Goal: Task Accomplishment & Management: Use online tool/utility

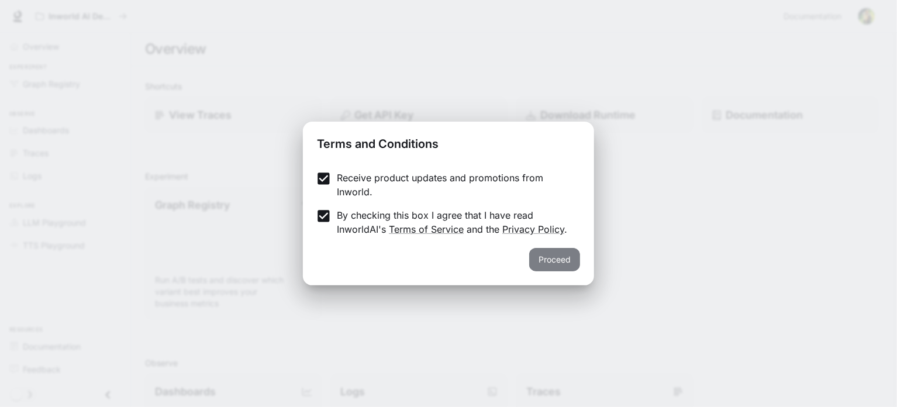
click at [565, 265] on button "Proceed" at bounding box center [554, 259] width 51 height 23
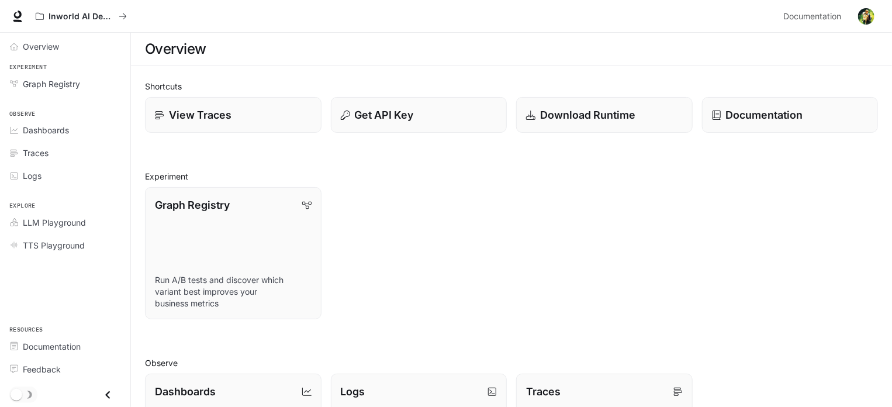
click at [788, 269] on div "Graph Registry Run A/B tests and discover which variant best improves your busi…" at bounding box center [507, 248] width 743 height 141
click at [774, 253] on div "Graph Registry Run A/B tests and discover which variant best improves your busi…" at bounding box center [507, 248] width 743 height 141
click at [70, 87] on span "Graph Registry" at bounding box center [51, 84] width 57 height 12
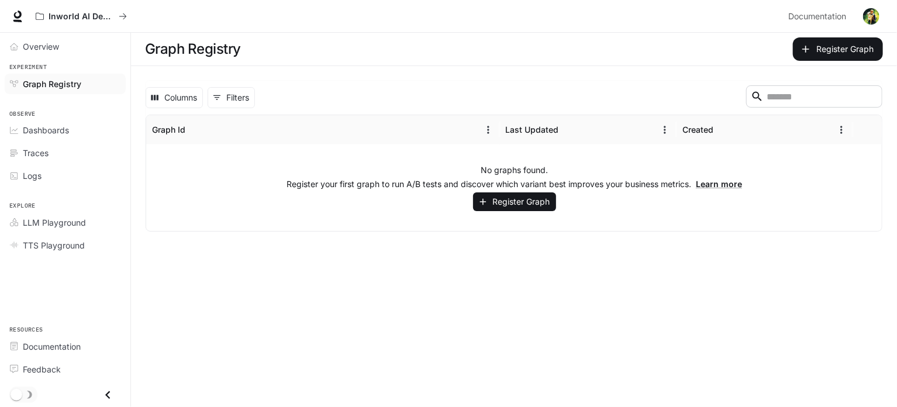
click at [567, 271] on main "Graph Registry Register Graph Columns 0 Filters ​ Graph Id Last Updated Created…" at bounding box center [514, 220] width 766 height 374
click at [533, 204] on button "Register Graph" at bounding box center [514, 201] width 83 height 19
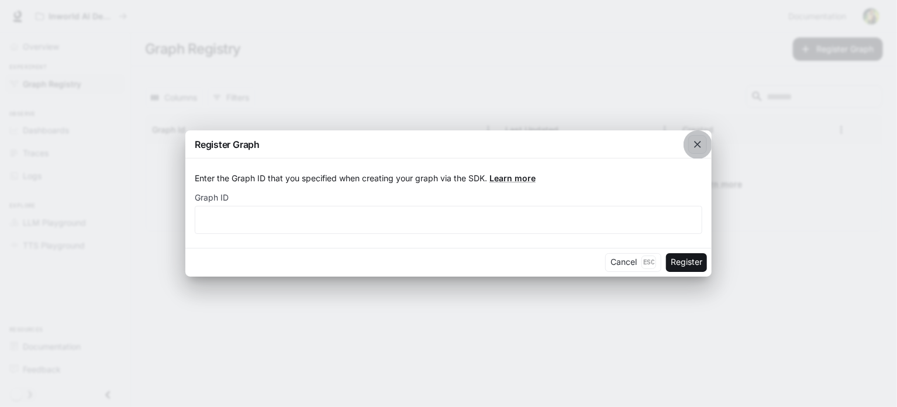
click at [699, 144] on icon "button" at bounding box center [698, 145] width 12 height 12
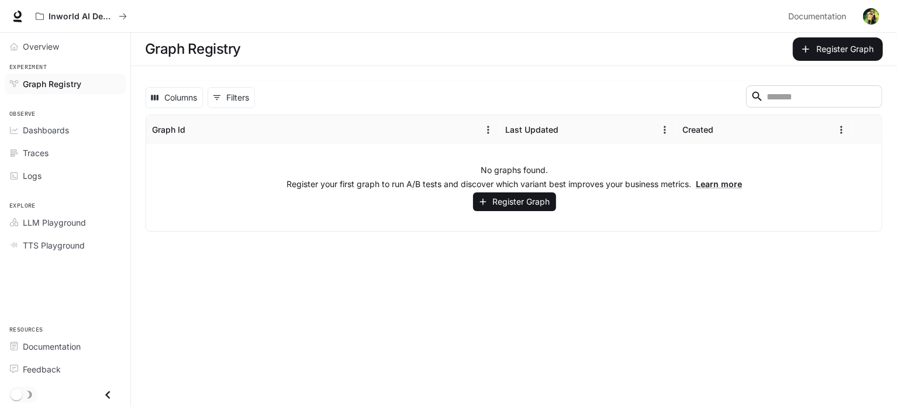
click at [668, 298] on main "Graph Registry Register Graph Columns 0 Filters ​ Graph Id Last Updated Created…" at bounding box center [514, 220] width 766 height 374
